Goal: Information Seeking & Learning: Learn about a topic

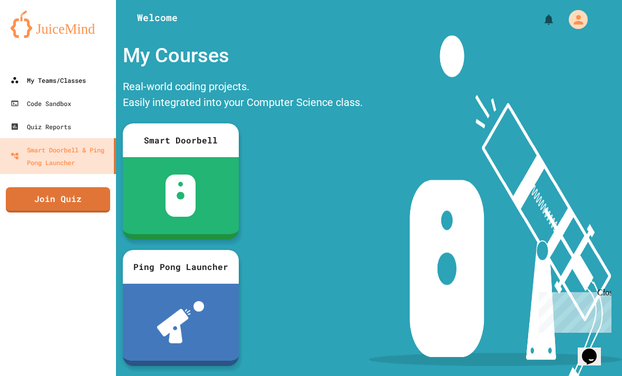
click at [23, 85] on div "My Teams/Classes" at bounding box center [48, 80] width 75 height 13
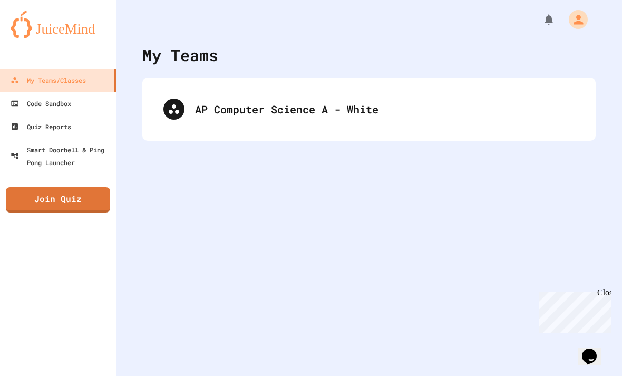
click at [383, 144] on div "My Teams AP Computer Science A - White" at bounding box center [369, 188] width 506 height 376
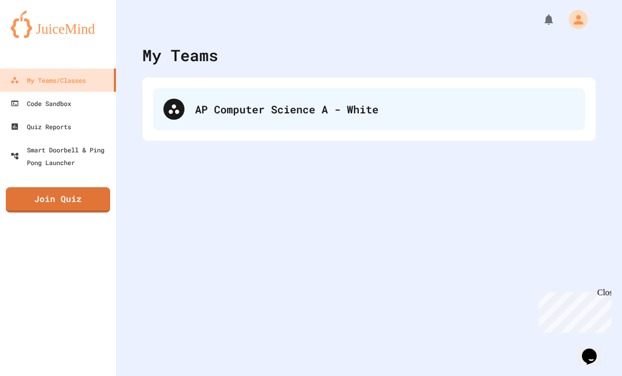
click at [437, 129] on div "AP Computer Science A - White" at bounding box center [369, 109] width 432 height 42
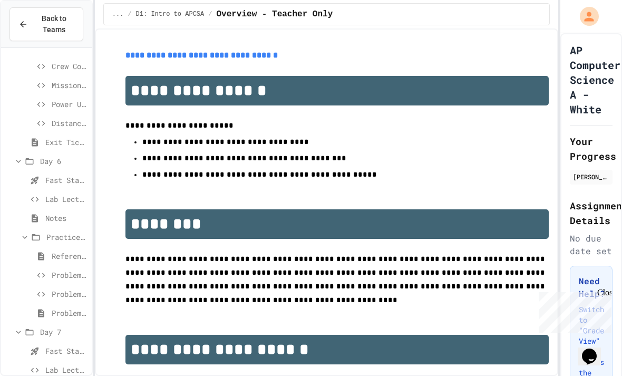
click at [41, 280] on div "Problem 1: Mission Status Display" at bounding box center [46, 274] width 91 height 15
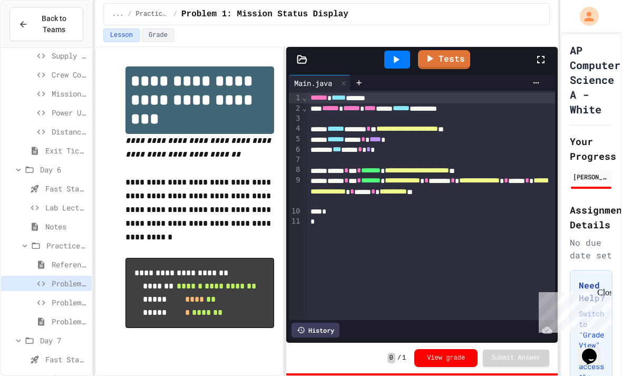
scroll to position [29, 0]
click at [35, 298] on icon at bounding box center [41, 302] width 13 height 9
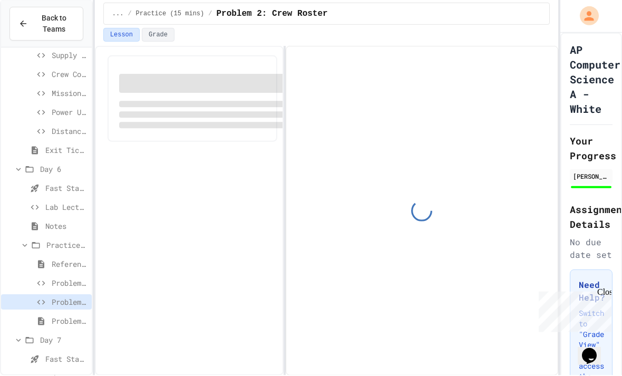
scroll to position [51, 0]
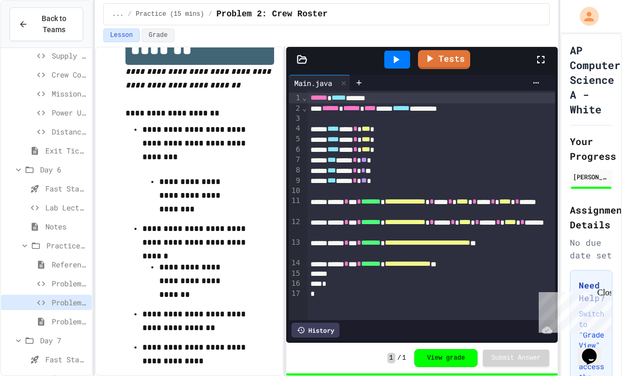
click at [27, 200] on div "Lab Lecture" at bounding box center [46, 207] width 91 height 15
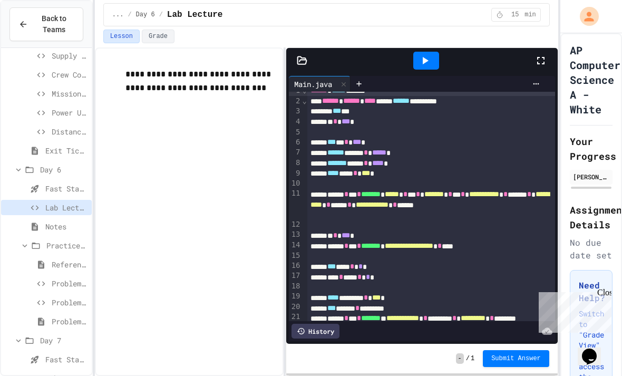
scroll to position [8, 0]
